Goal: Obtain resource: Download file/media

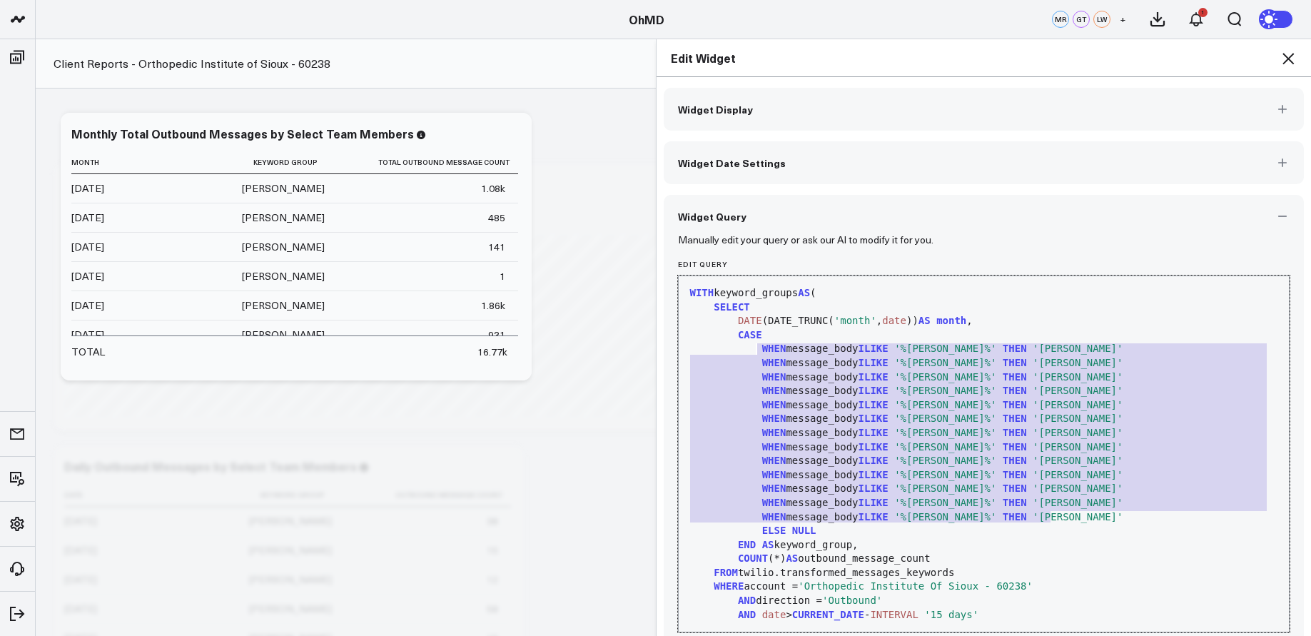
click at [1292, 59] on icon at bounding box center [1288, 58] width 17 height 17
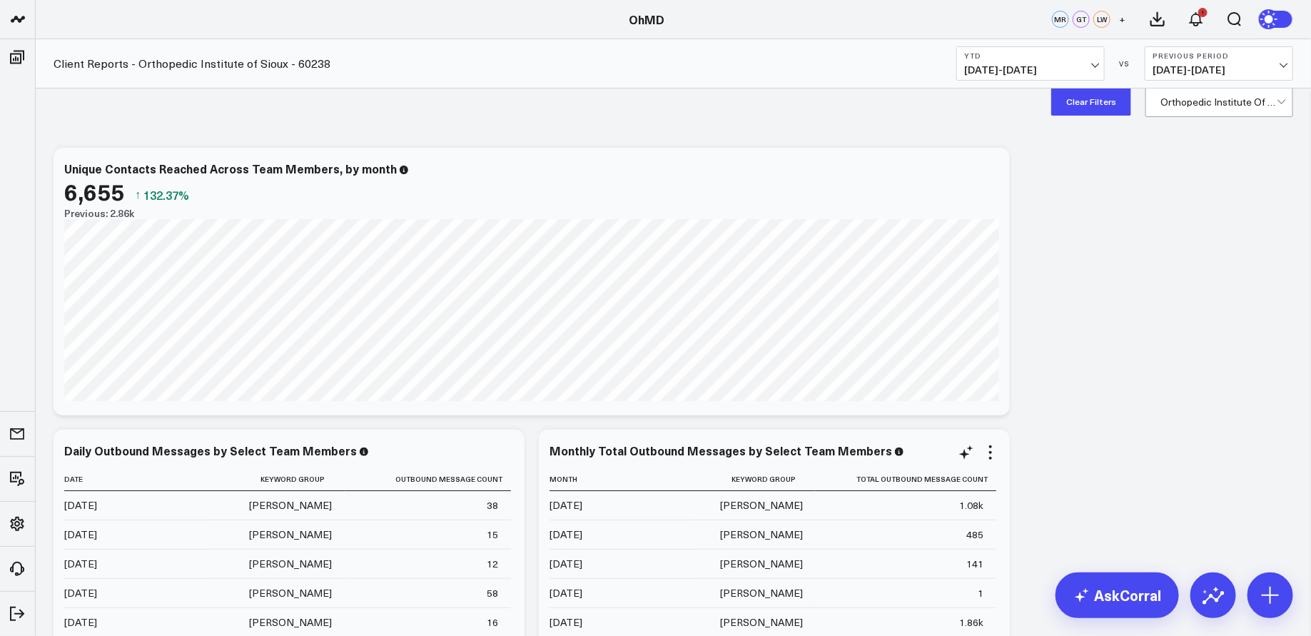
scroll to position [7, 0]
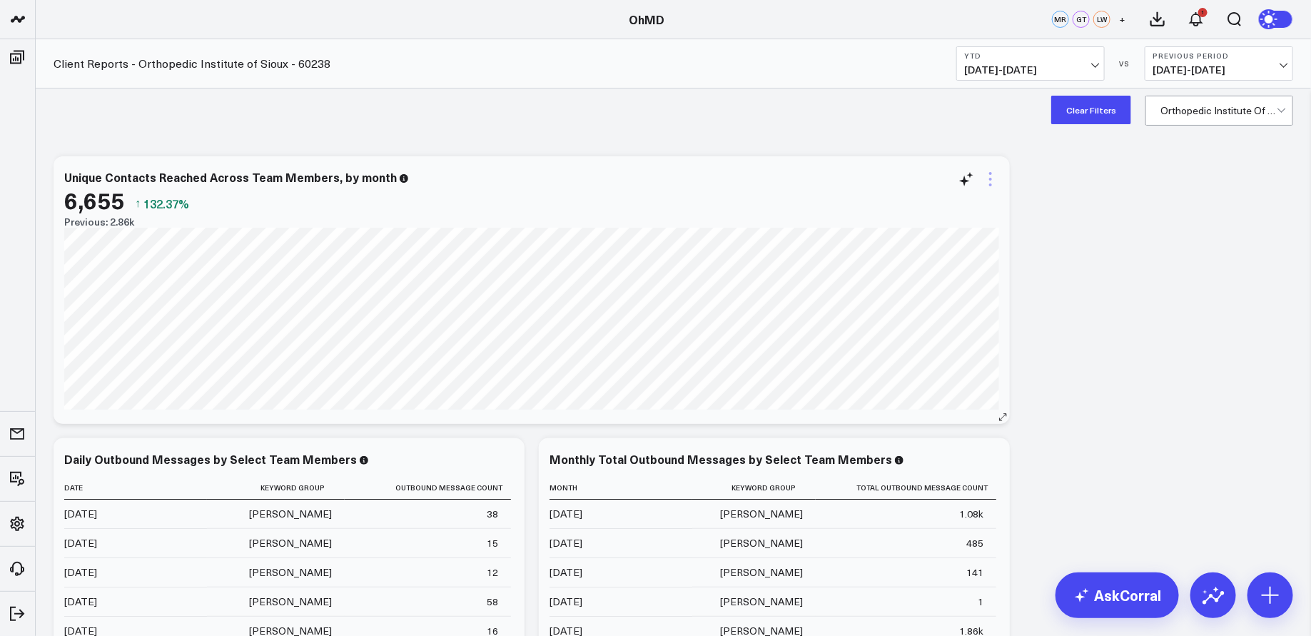
click at [990, 176] on icon at bounding box center [990, 179] width 17 height 17
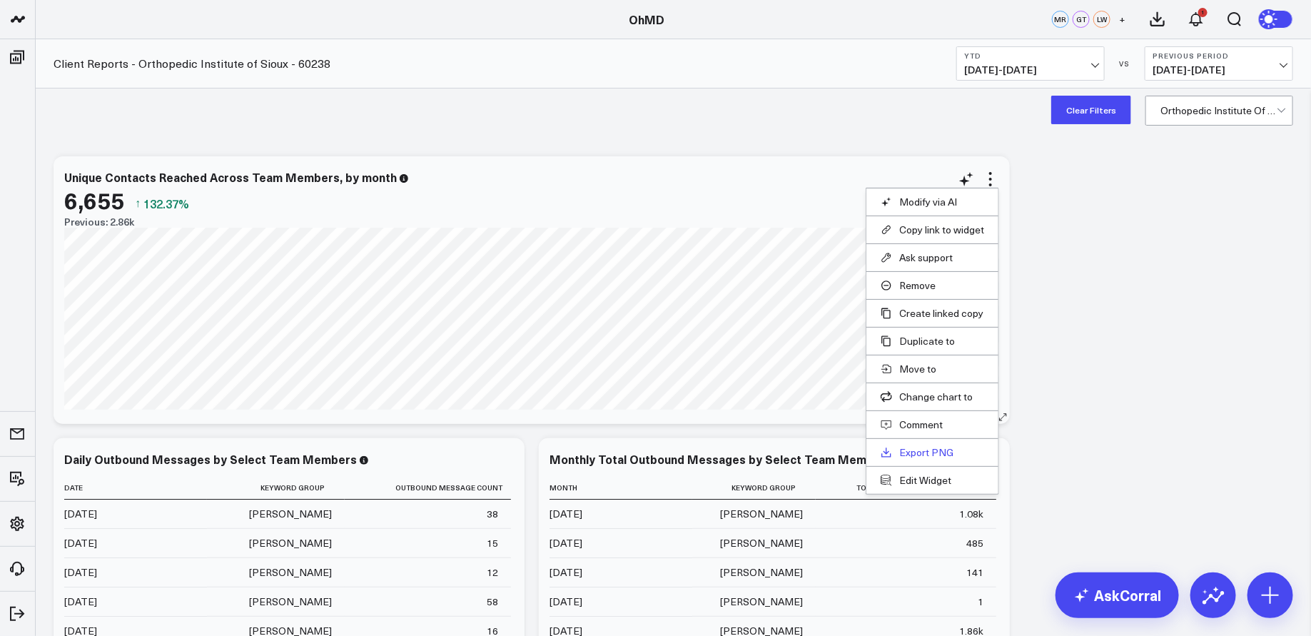
click at [940, 446] on link "Export PNG" at bounding box center [932, 452] width 103 height 13
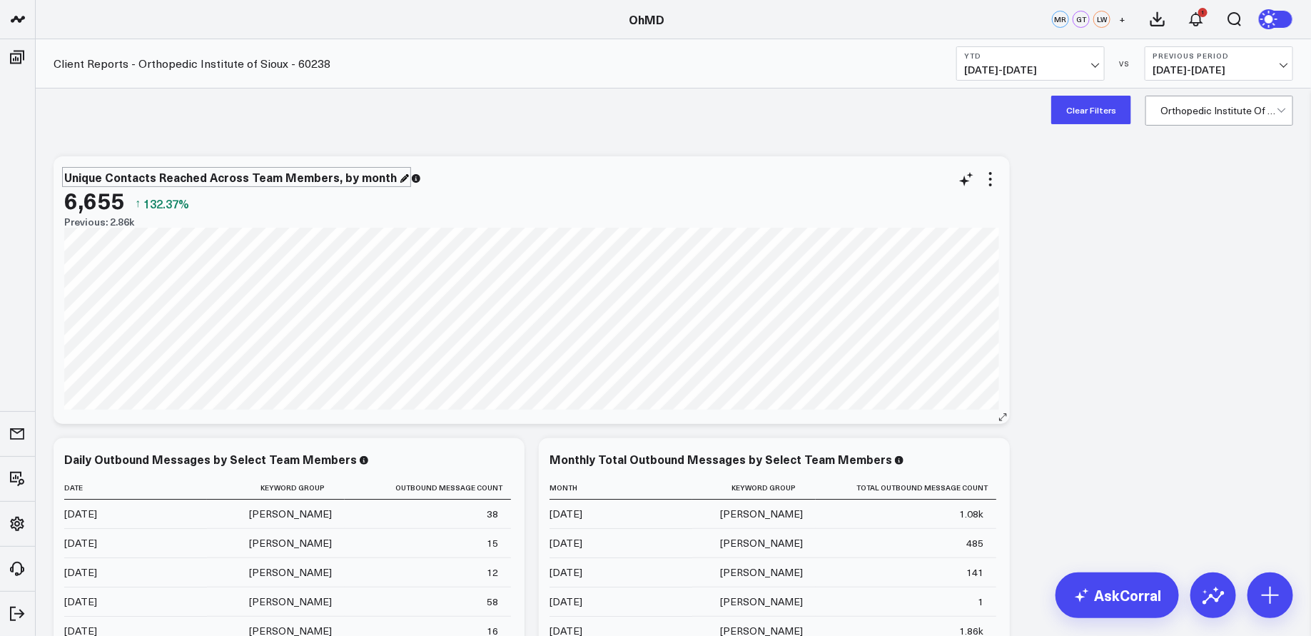
click at [390, 177] on div "Unique Contacts Reached Across Team Members, by month" at bounding box center [236, 177] width 345 height 16
click at [355, 177] on div "Unique Contacts Reached Across Team Members, by month" at bounding box center [236, 177] width 345 height 16
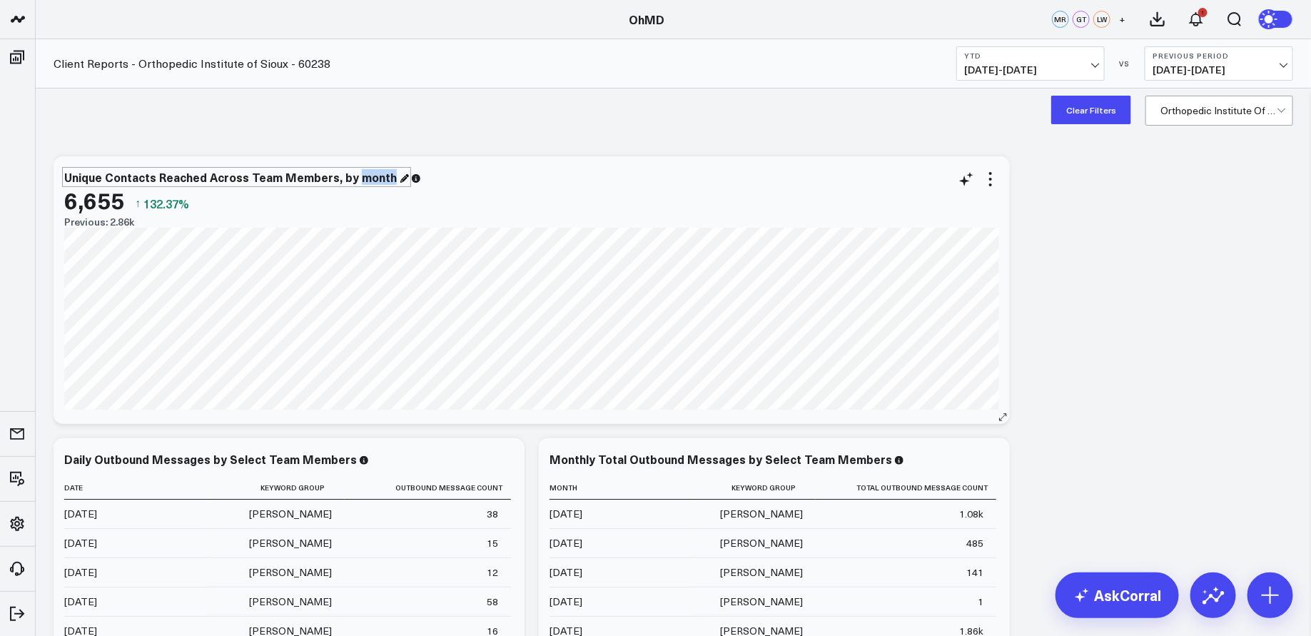
click at [355, 177] on div "Unique Contacts Reached Across Team Members, by month" at bounding box center [236, 177] width 345 height 16
copy div "Unique Contacts Reached Across Team Members, by month"
click at [899, 80] on div "Client Reports - Orthopedic Institute of Sioux - 60238 YTD [DATE] - [DATE] VS P…" at bounding box center [673, 63] width 1275 height 49
click at [991, 176] on icon at bounding box center [990, 179] width 17 height 17
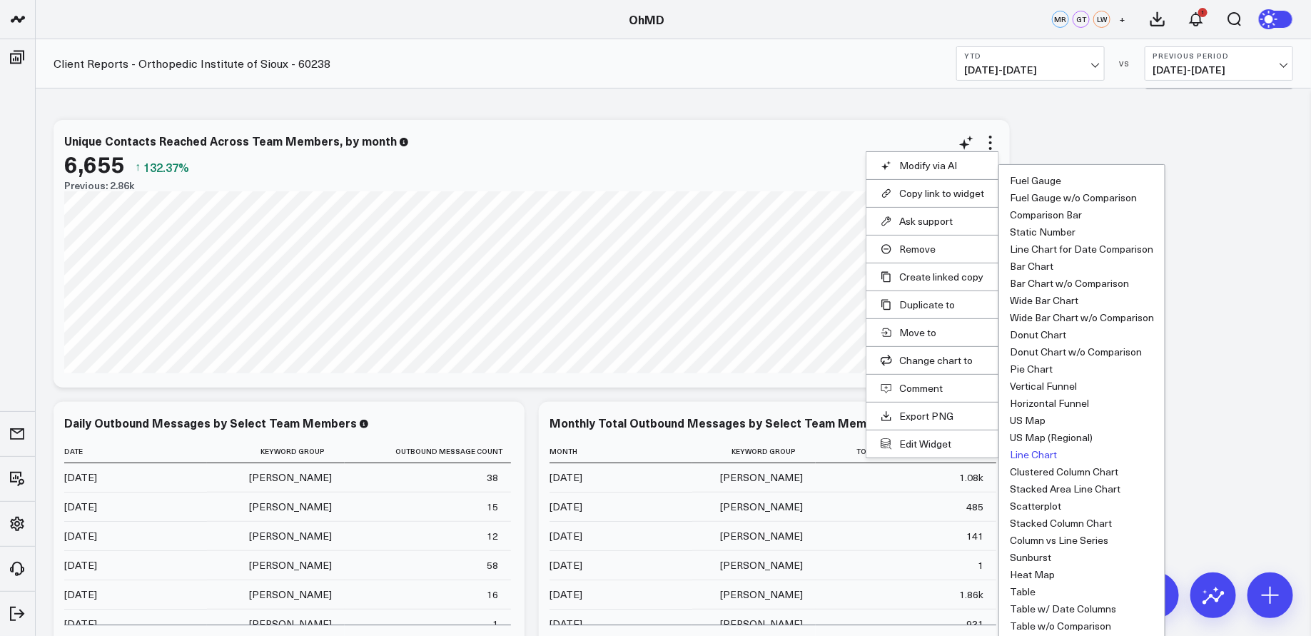
scroll to position [58, 0]
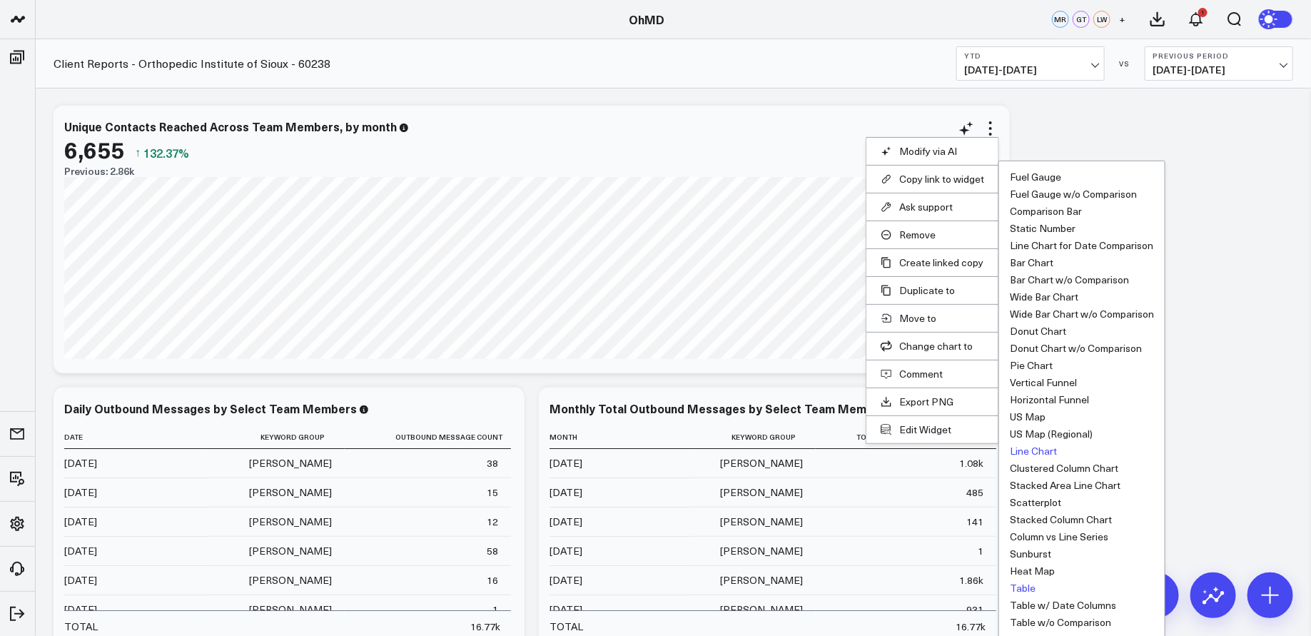
click at [1030, 583] on button "Table" at bounding box center [1023, 588] width 26 height 10
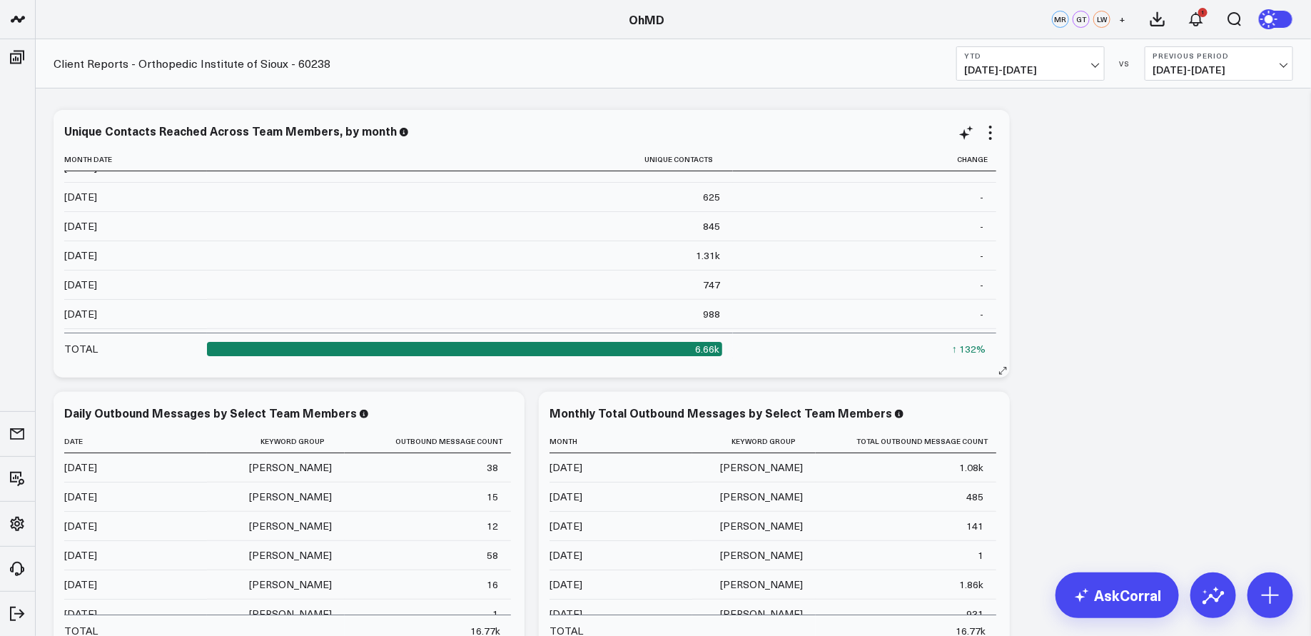
scroll to position [0, 0]
click at [991, 131] on icon at bounding box center [990, 132] width 3 height 3
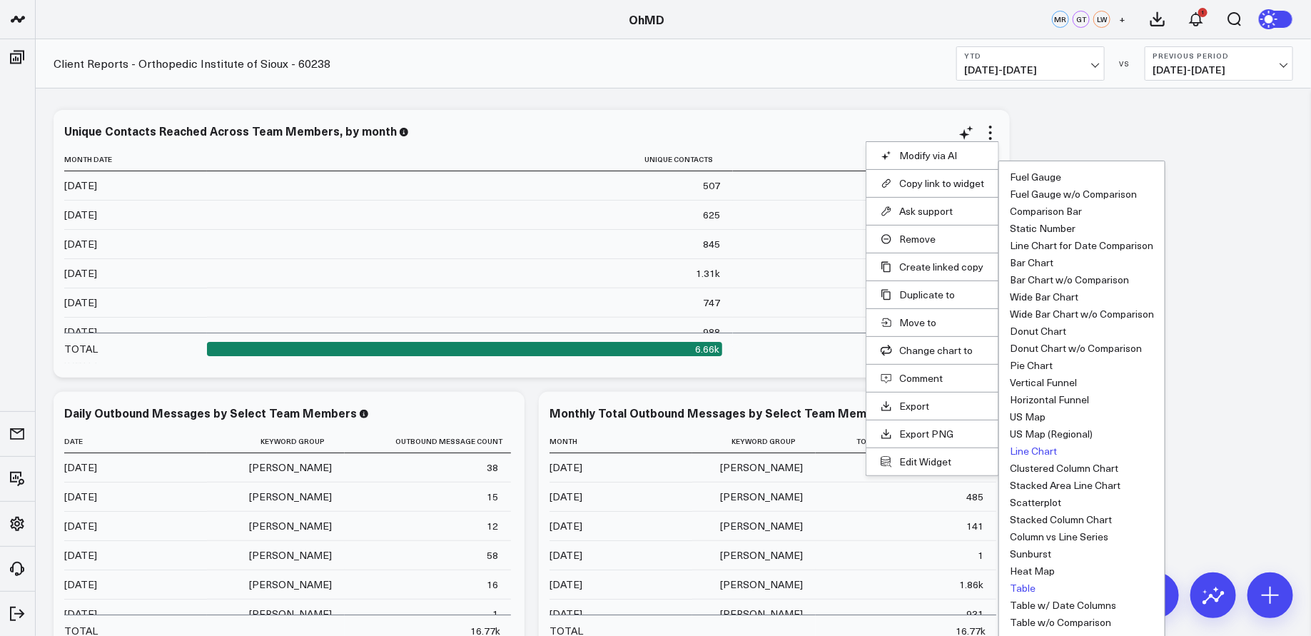
click at [1045, 448] on button "Line Chart" at bounding box center [1033, 451] width 47 height 10
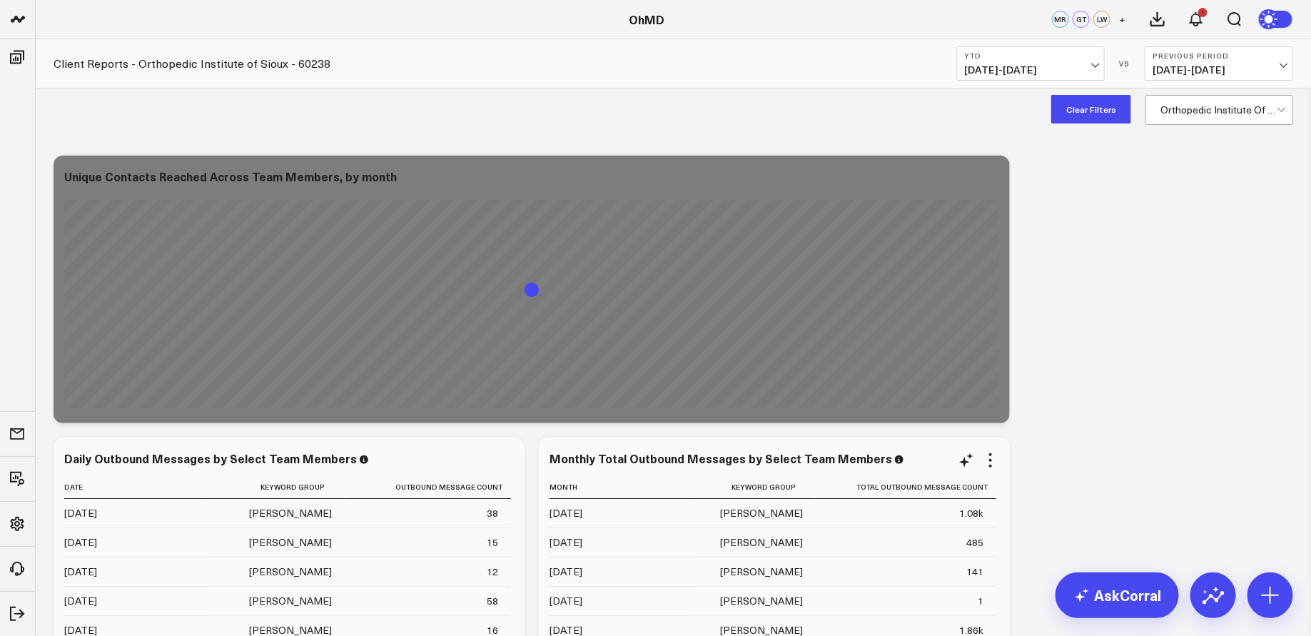
scroll to position [4, 0]
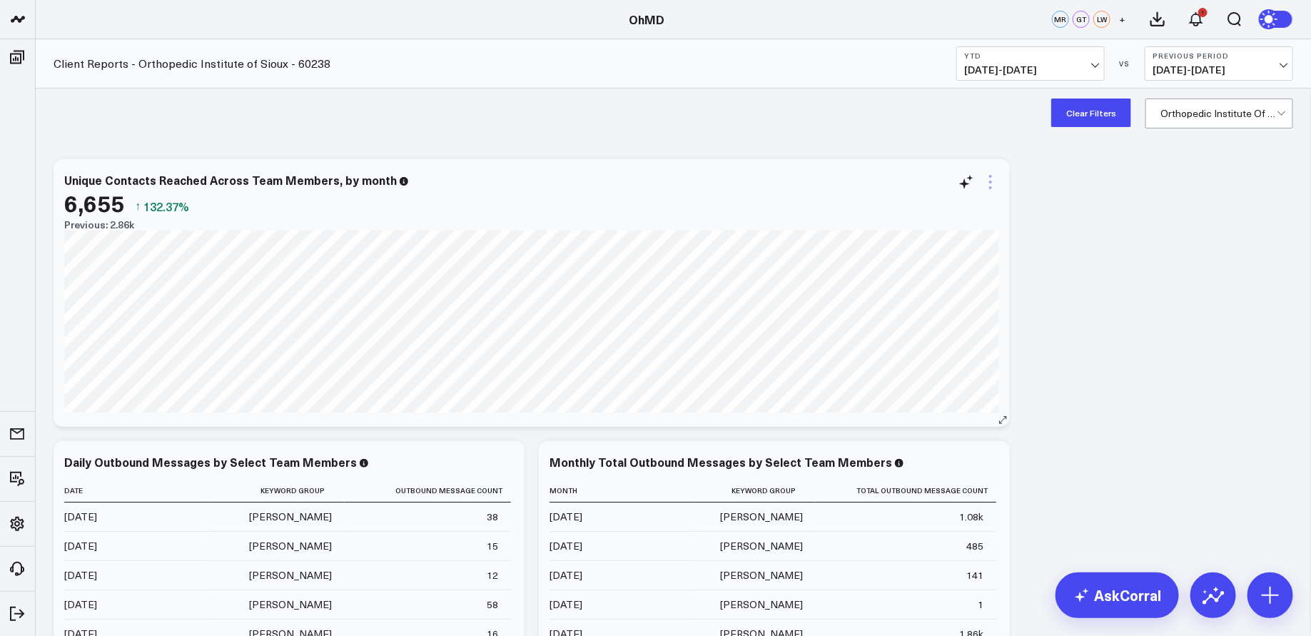
click at [988, 181] on icon at bounding box center [990, 181] width 17 height 17
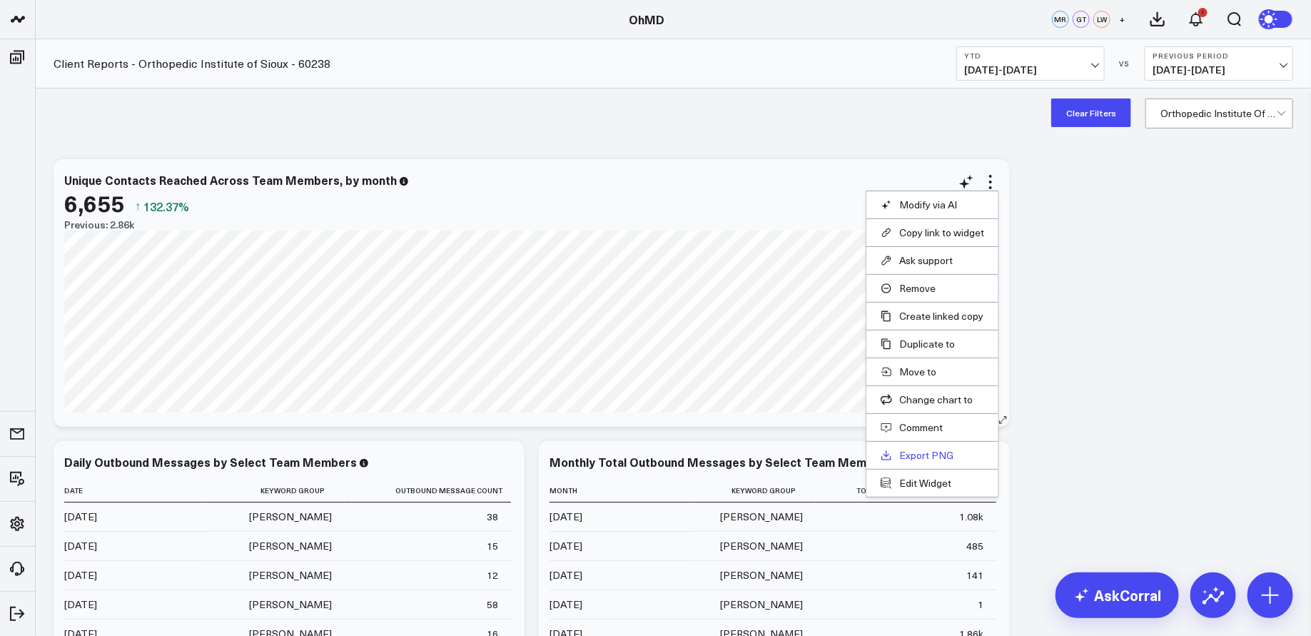
click at [948, 452] on link "Export PNG" at bounding box center [932, 455] width 103 height 13
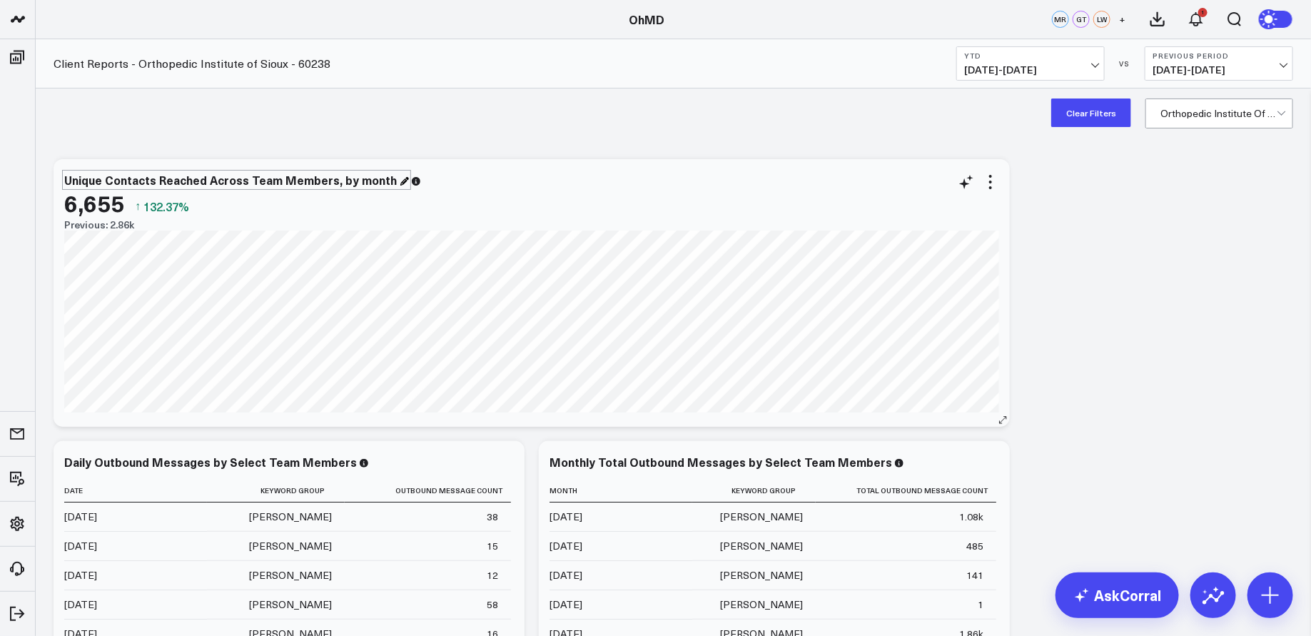
click at [390, 177] on div "Unique Contacts Reached Across Team Members, by month" at bounding box center [236, 180] width 345 height 16
click at [359, 178] on div "Unique Contacts Reached Across Team Members, by month" at bounding box center [236, 180] width 345 height 16
copy div "Unique Contacts Reached Across Team Members, by month"
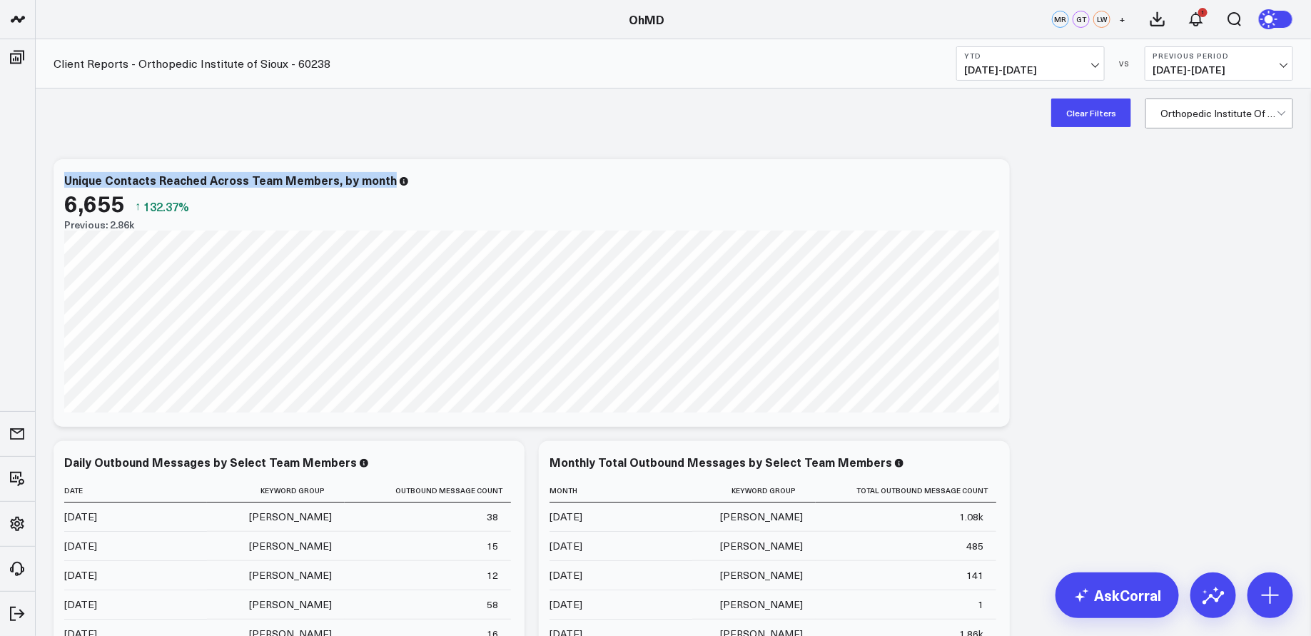
click at [988, 182] on icon at bounding box center [990, 181] width 17 height 17
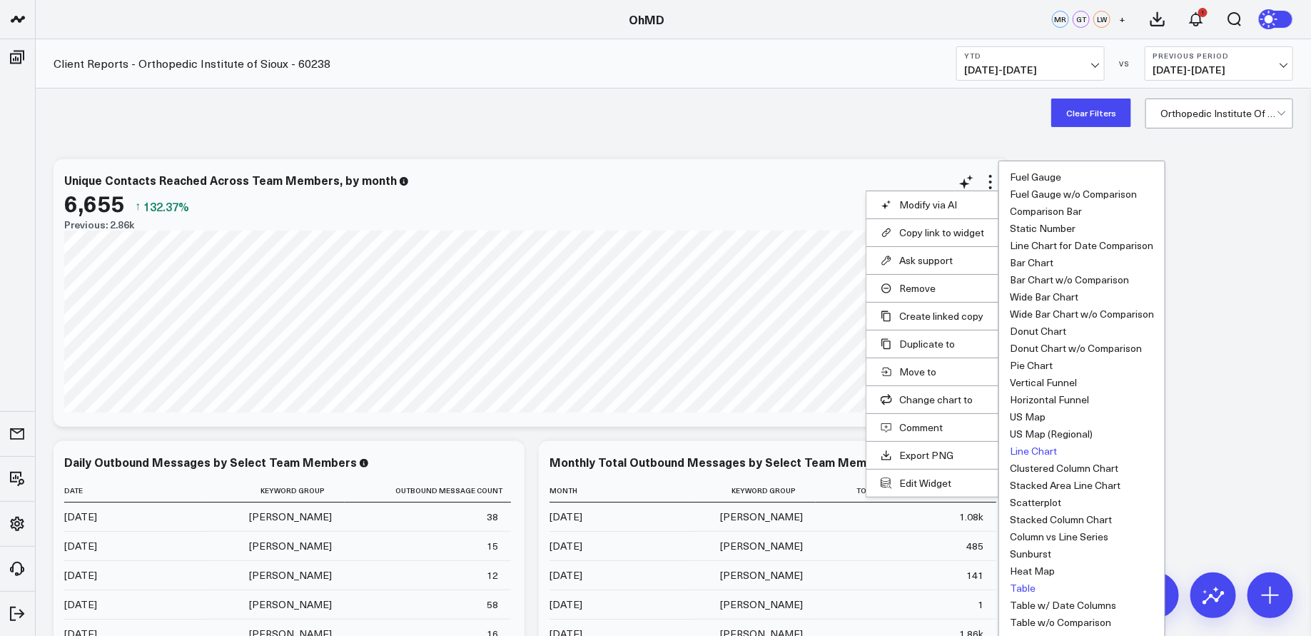
click at [1025, 588] on button "Table" at bounding box center [1023, 588] width 26 height 10
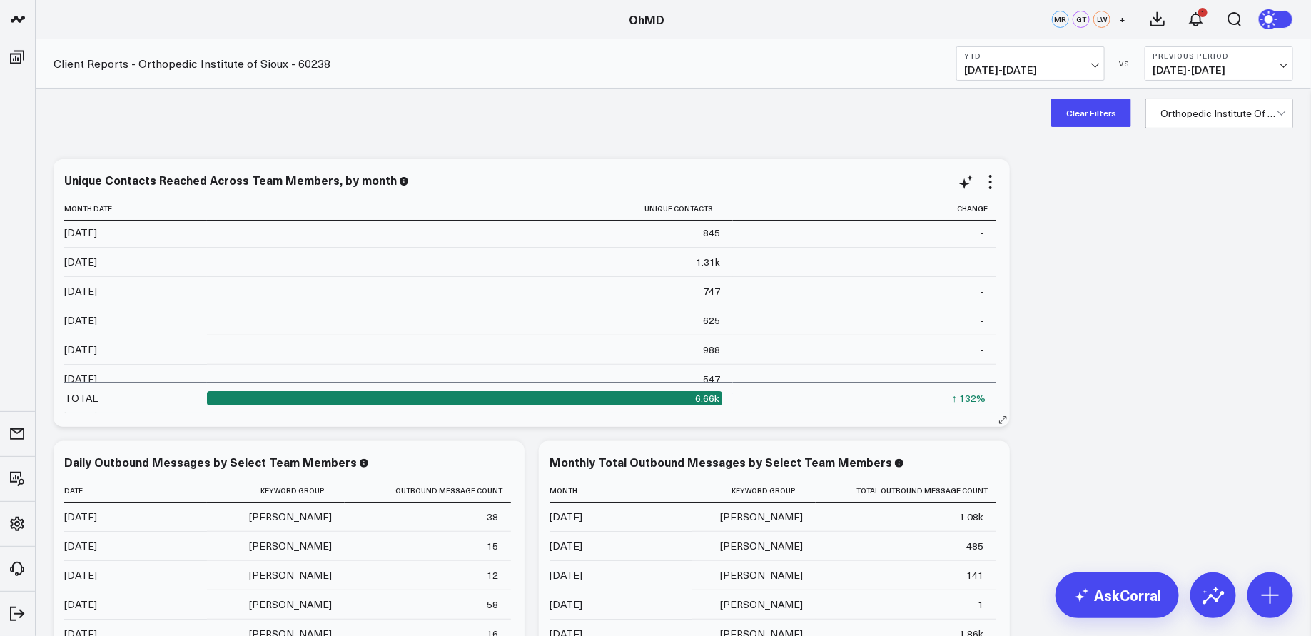
scroll to position [0, 0]
click at [118, 208] on icon at bounding box center [117, 208] width 11 height 9
click at [998, 178] on icon at bounding box center [990, 181] width 17 height 17
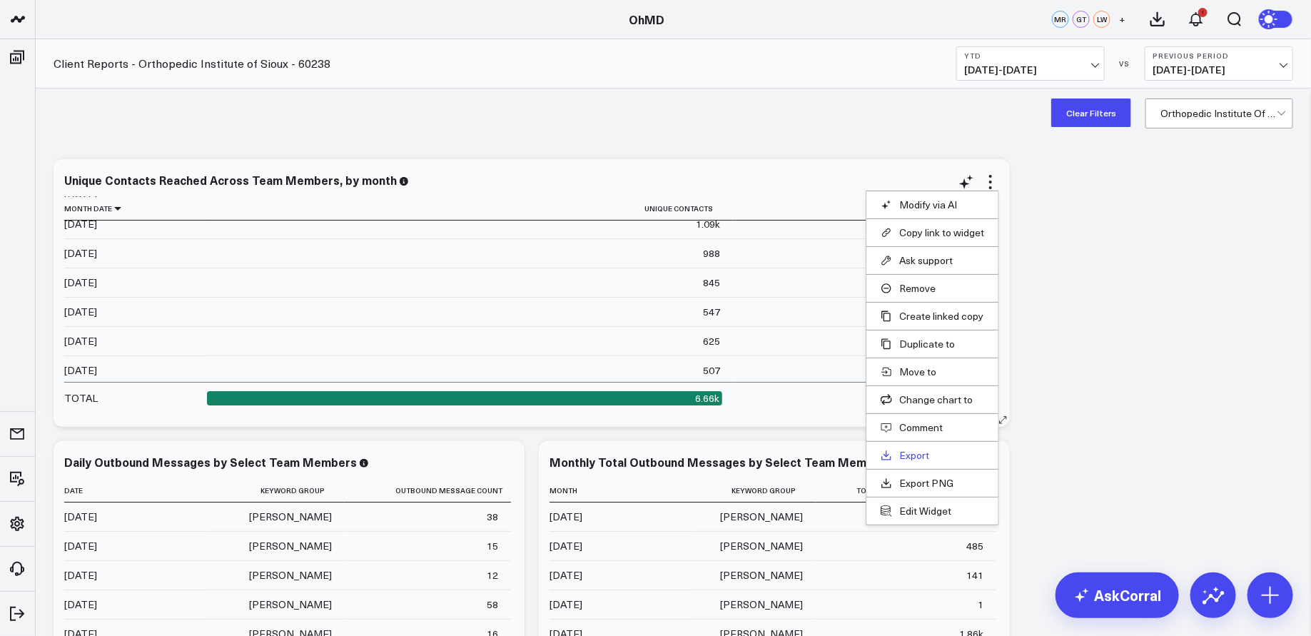
click at [916, 452] on link "Export" at bounding box center [932, 455] width 103 height 13
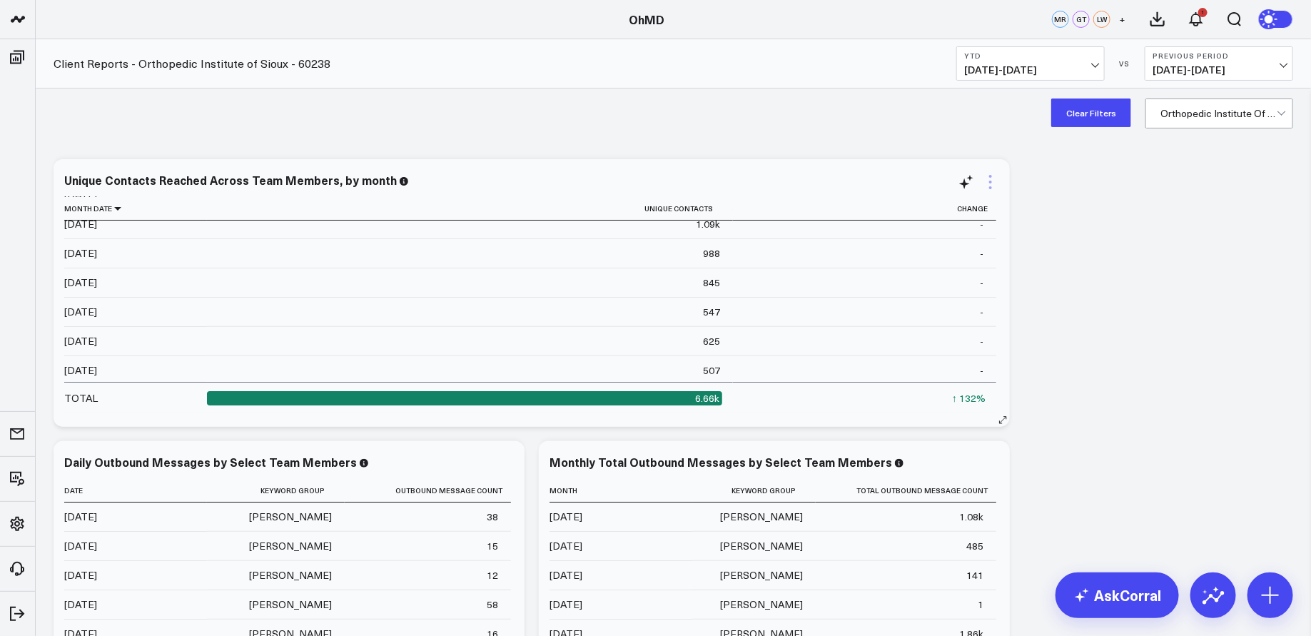
click at [991, 181] on icon at bounding box center [990, 182] width 3 height 3
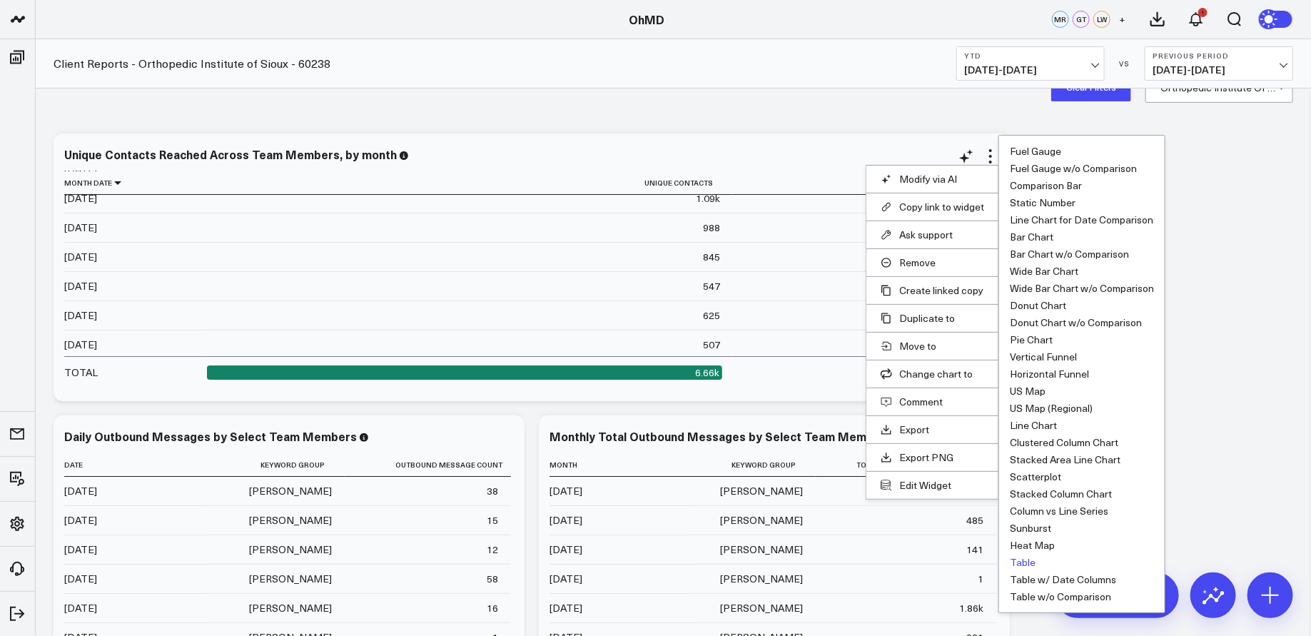
scroll to position [34, 0]
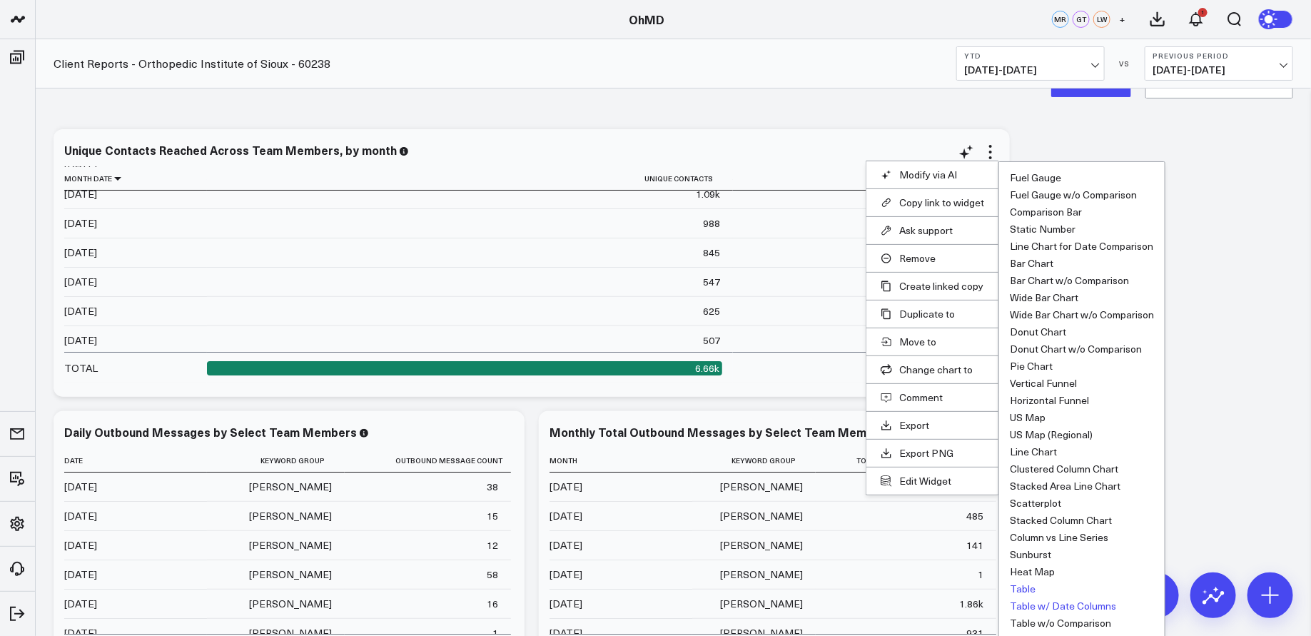
click at [1079, 606] on button "Table w/ Date Columns" at bounding box center [1063, 606] width 106 height 10
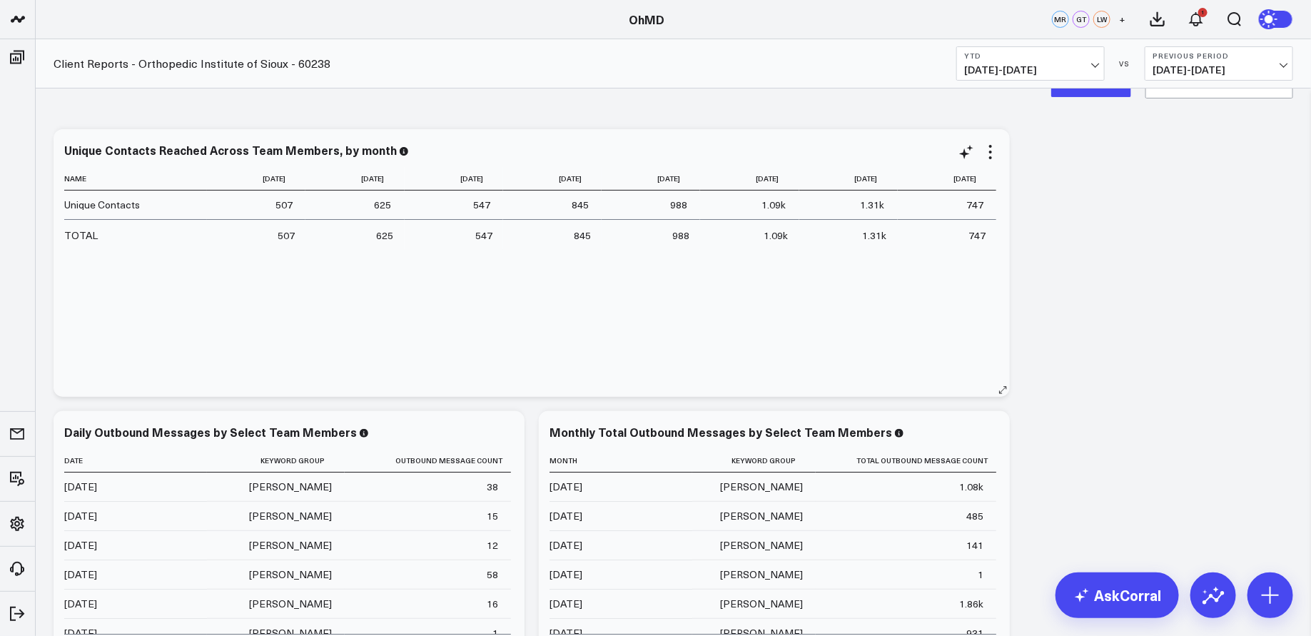
scroll to position [37, 0]
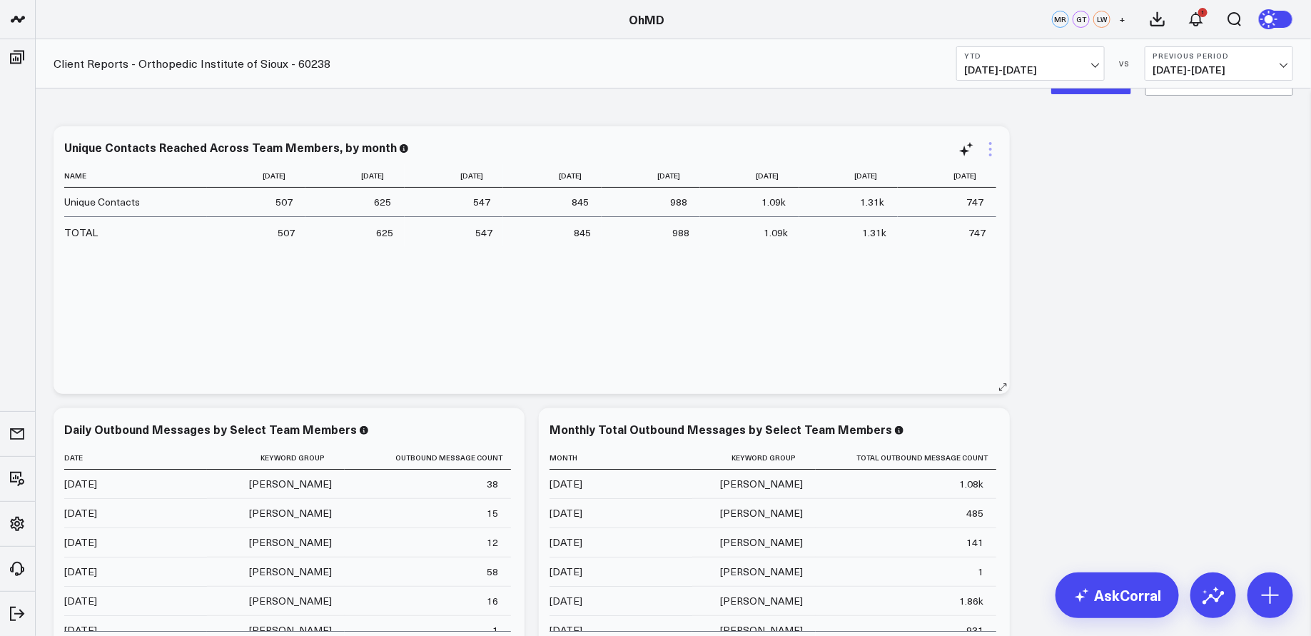
click at [988, 153] on icon at bounding box center [990, 149] width 17 height 17
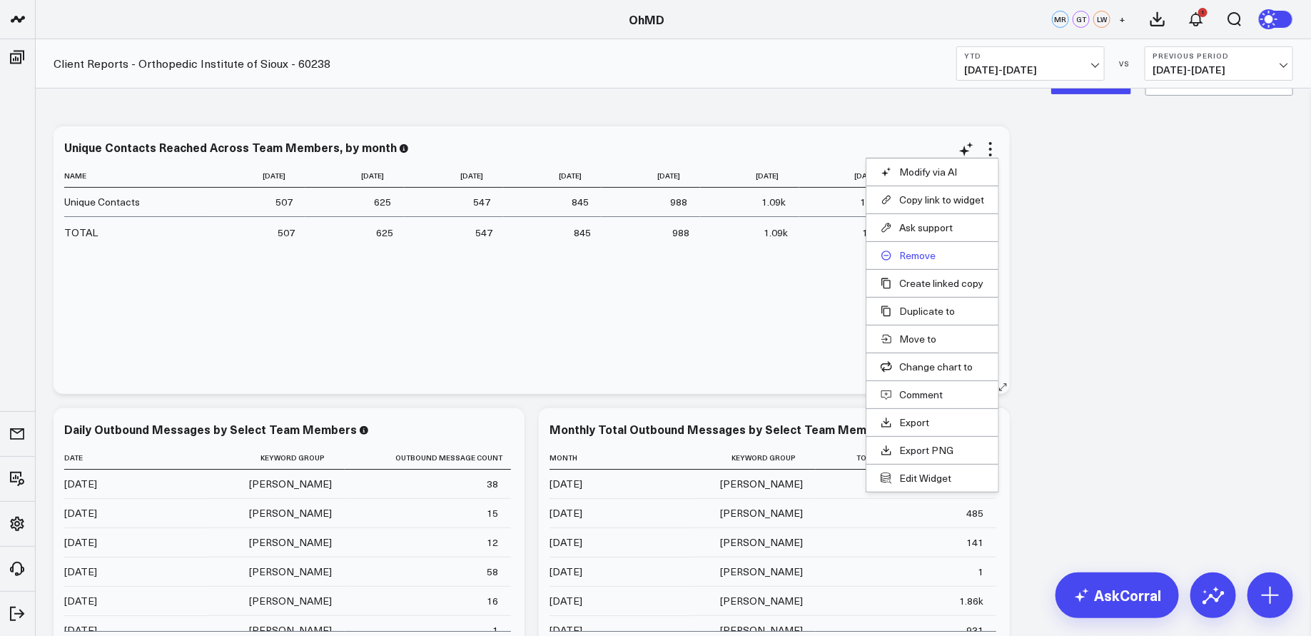
scroll to position [32, 0]
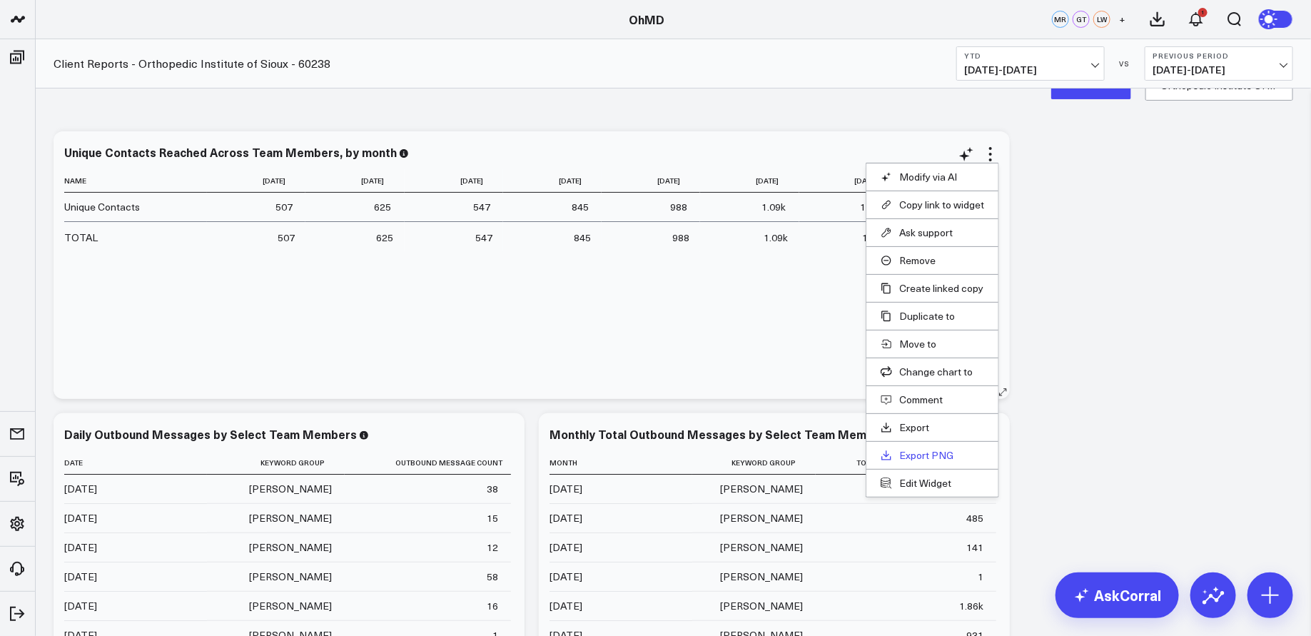
click at [933, 449] on link "Export PNG" at bounding box center [932, 455] width 103 height 13
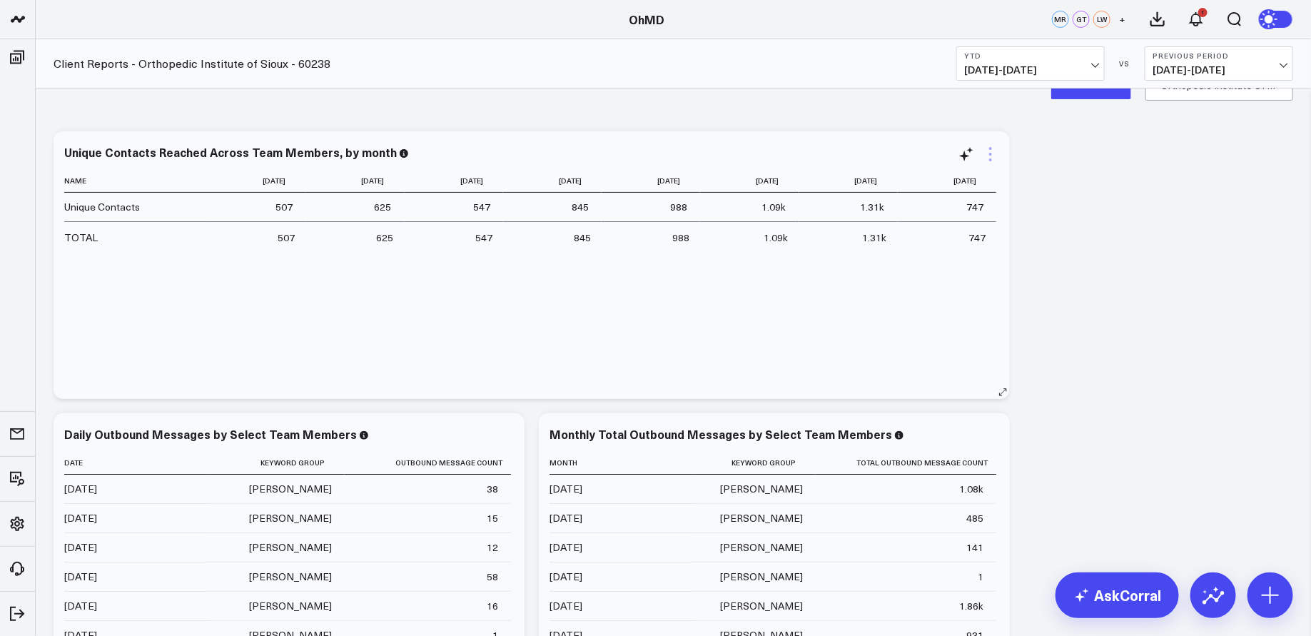
click at [993, 154] on icon at bounding box center [990, 154] width 17 height 17
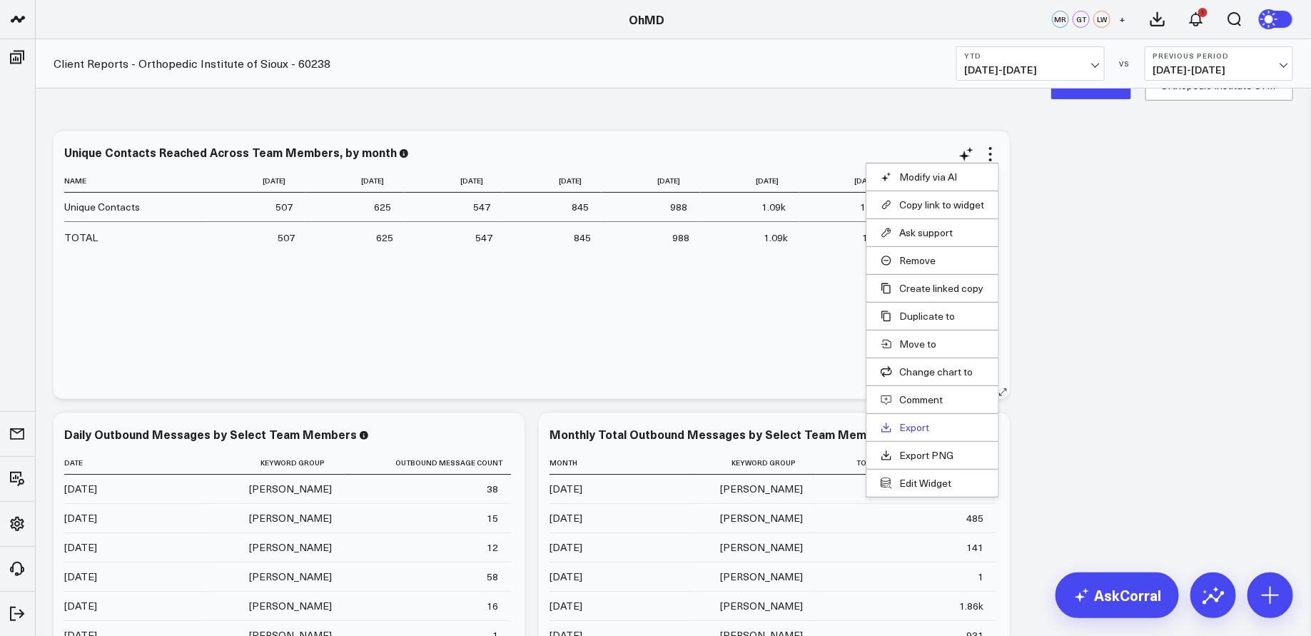
click at [925, 427] on link "Export" at bounding box center [932, 427] width 103 height 13
